Goal: Task Accomplishment & Management: Use online tool/utility

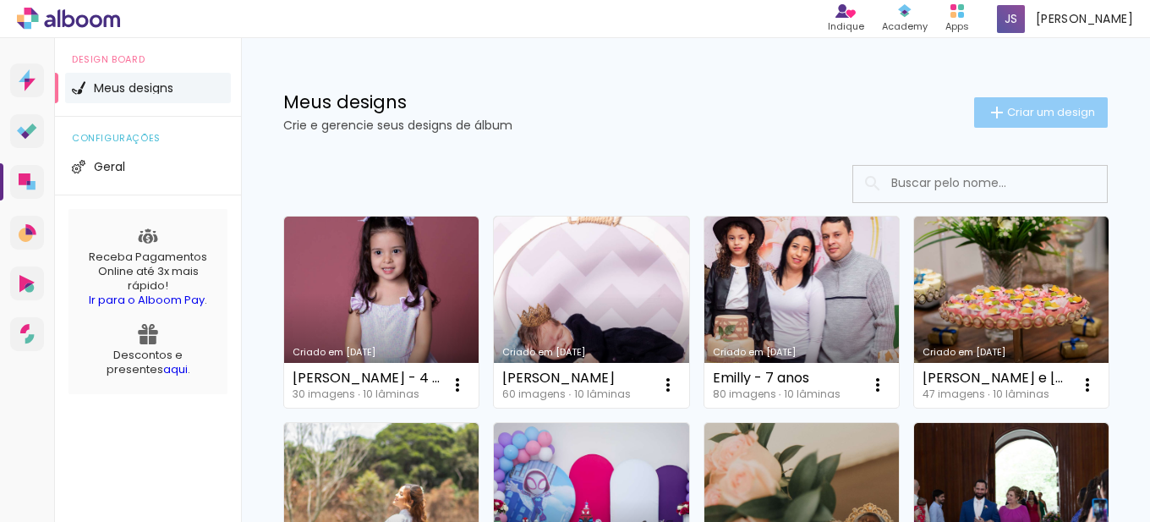
click at [1016, 118] on span "Criar um design" at bounding box center [1051, 112] width 88 height 11
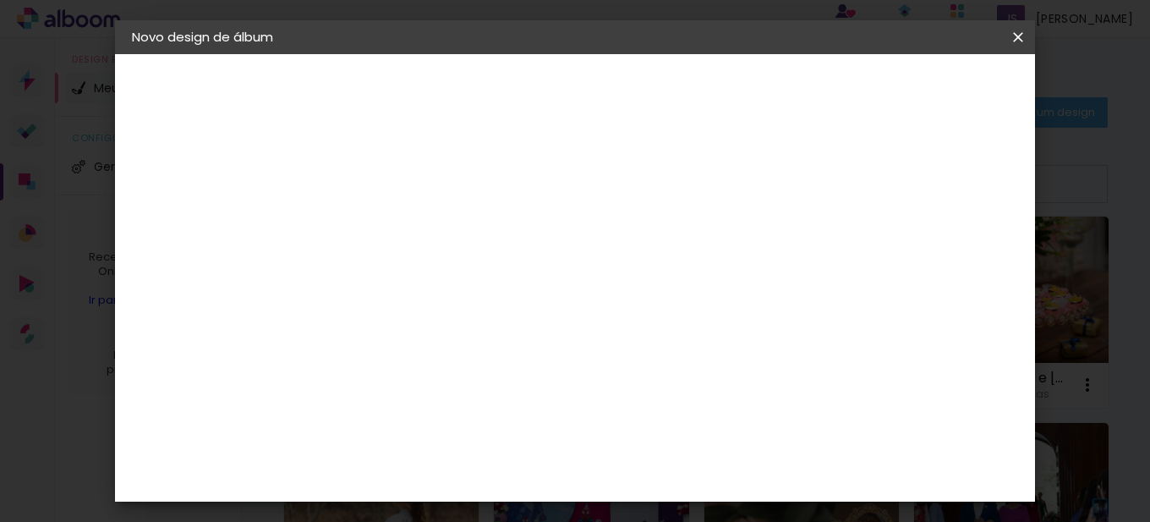
click at [408, 233] on input at bounding box center [408, 227] width 0 height 26
type input "Sensual"
type paper-input "Sensual"
click at [0, 0] on slot "Avançar" at bounding box center [0, 0] width 0 height 0
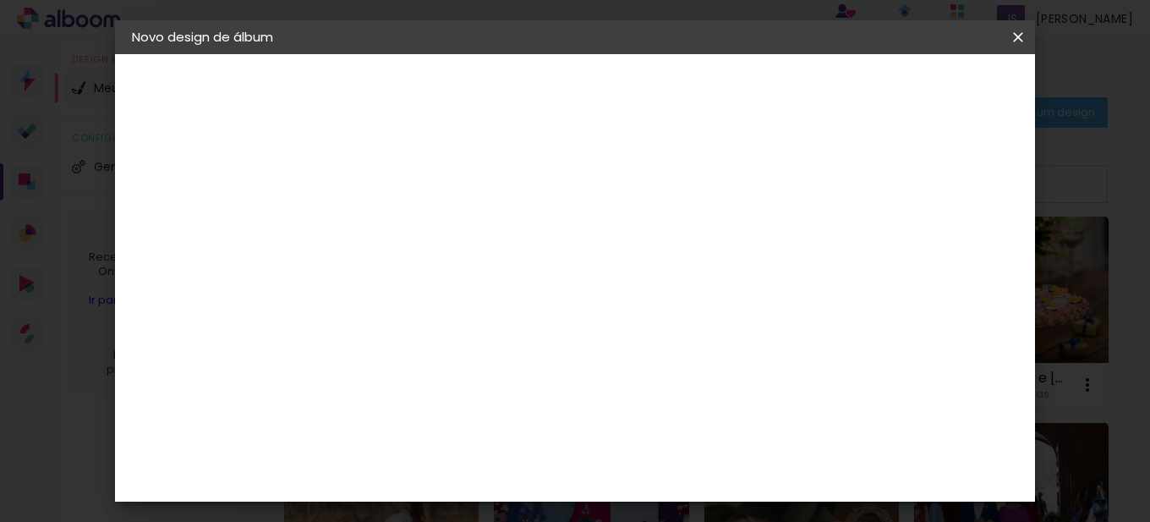
click at [482, 238] on input at bounding box center [451, 237] width 171 height 21
click at [448, 478] on div "AlfaFotoBook" at bounding box center [442, 482] width 90 height 14
click at [725, 98] on paper-button "Avançar" at bounding box center [683, 89] width 83 height 29
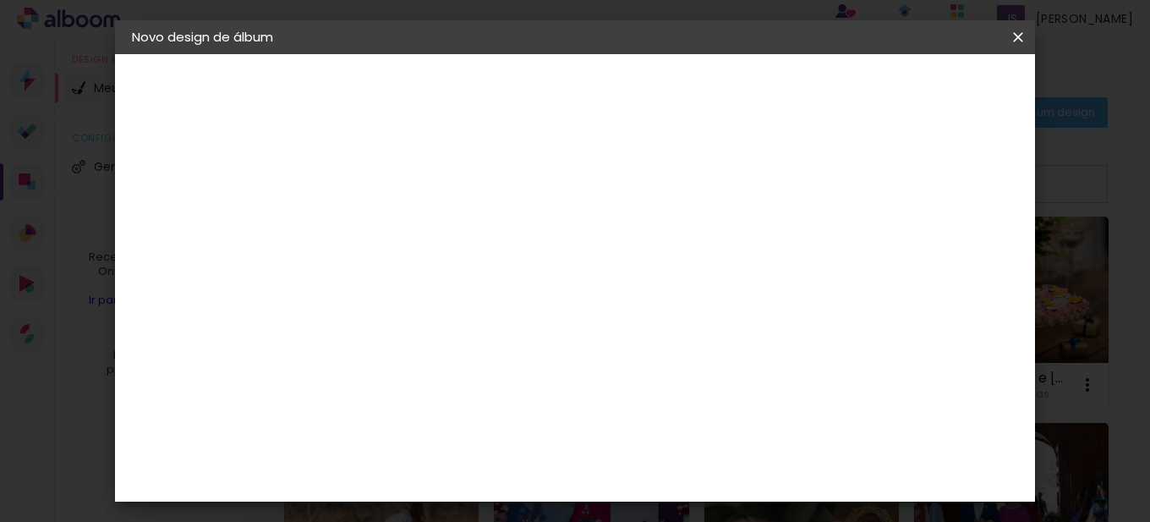
click at [684, 91] on paper-button "Avançar" at bounding box center [642, 89] width 83 height 29
drag, startPoint x: 364, startPoint y: 182, endPoint x: 349, endPoint y: 182, distance: 14.4
click at [349, 182] on div "mm Mostrar sangria 27.25 cm Largura da página 37.5 cm Altura 54.5 cm Largura da…" at bounding box center [500, 126] width 331 height 144
type input "1"
type paper-input "1"
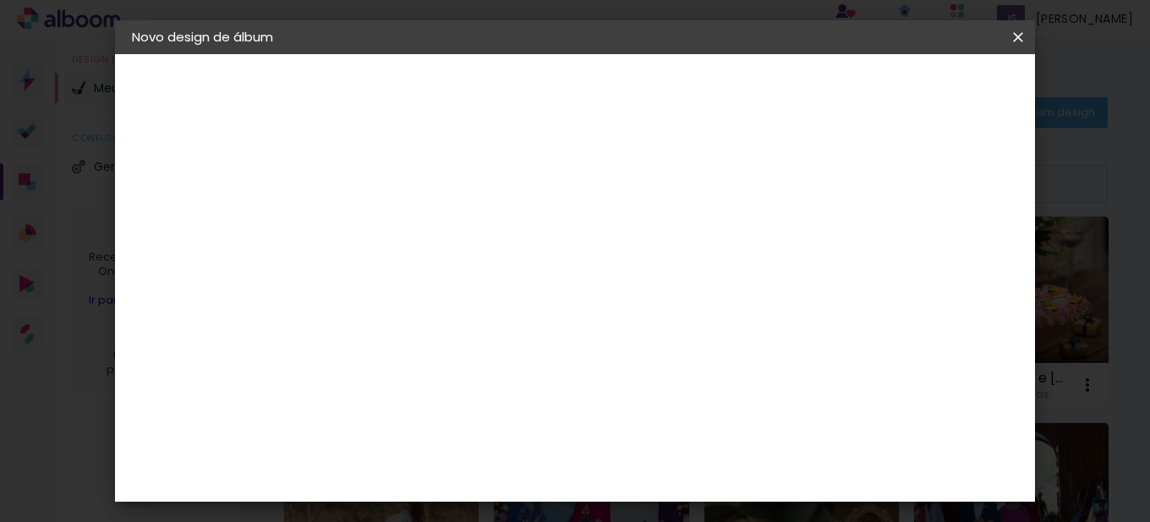
click at [641, 267] on div "27.25 cm Largura da página 37.5 cm Altura 54.5 cm Largura da lâmina (2 páginas)…" at bounding box center [500, 269] width 281 height 135
click at [624, 94] on span "Iniciar design" at bounding box center [604, 96] width 39 height 24
